Goal: Check status: Check status

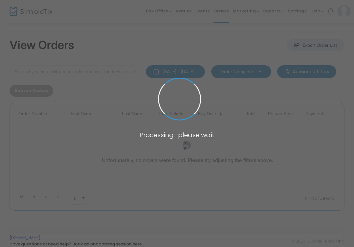
scroll to position [7, 0]
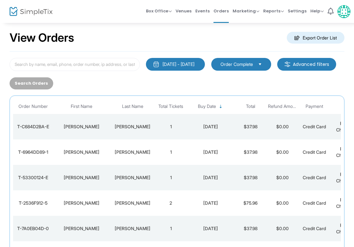
click at [127, 125] on div "[PERSON_NAME]" at bounding box center [132, 127] width 41 height 6
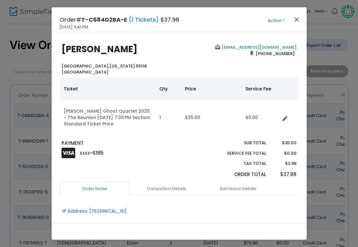
click at [295, 18] on button "Close" at bounding box center [296, 19] width 8 height 8
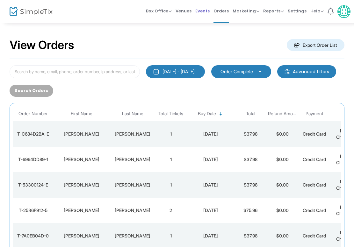
click at [205, 11] on span "Events" at bounding box center [202, 11] width 14 height 16
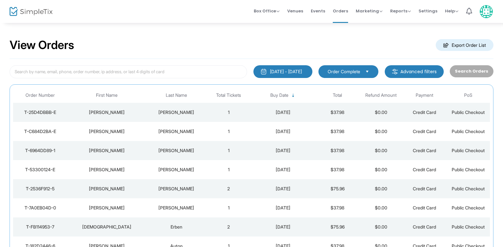
click at [170, 111] on div "[PERSON_NAME]" at bounding box center [176, 112] width 58 height 6
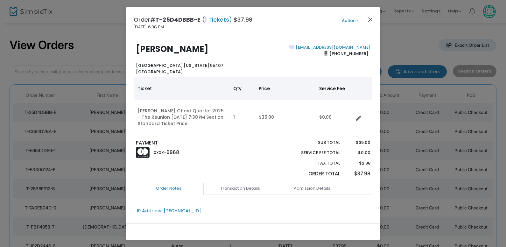
click at [372, 20] on button "Close" at bounding box center [371, 19] width 8 height 8
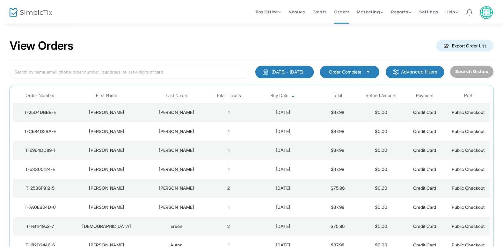
scroll to position [8, 0]
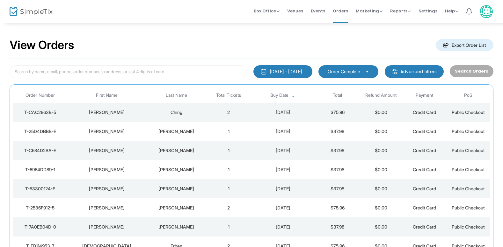
click at [181, 111] on div "Ching" at bounding box center [176, 112] width 58 height 6
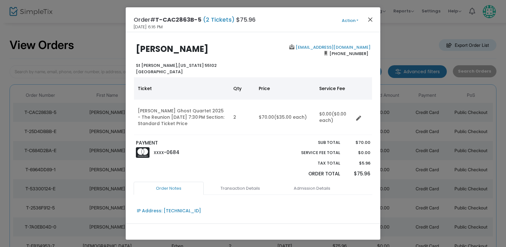
click at [370, 17] on button "Close" at bounding box center [371, 19] width 8 height 8
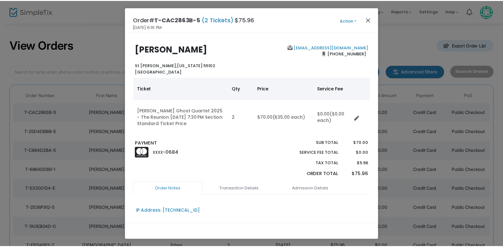
scroll to position [8, 0]
